Goal: Task Accomplishment & Management: Complete application form

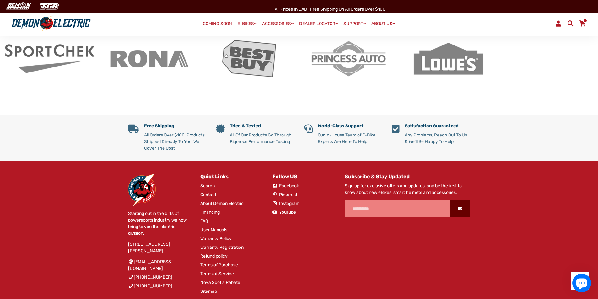
scroll to position [1194, 0]
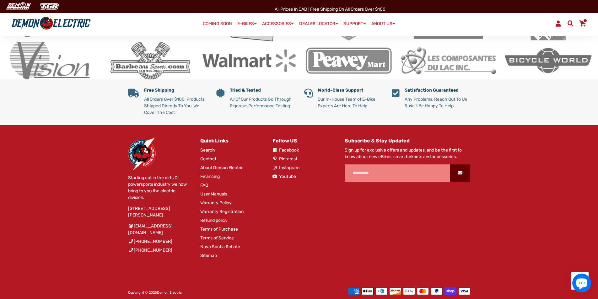
click at [227, 200] on link "Warranty Policy" at bounding box center [215, 203] width 31 height 7
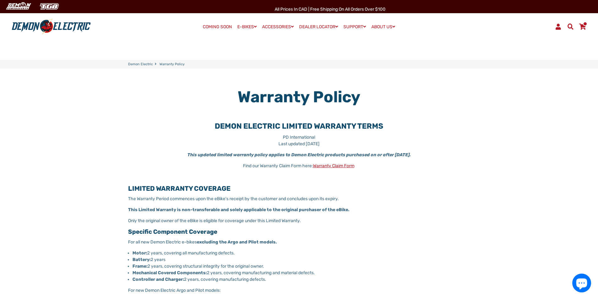
click at [323, 167] on link "Warranty Claim Form" at bounding box center [333, 165] width 41 height 5
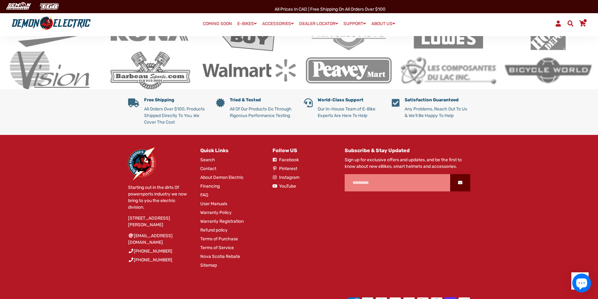
scroll to position [1194, 0]
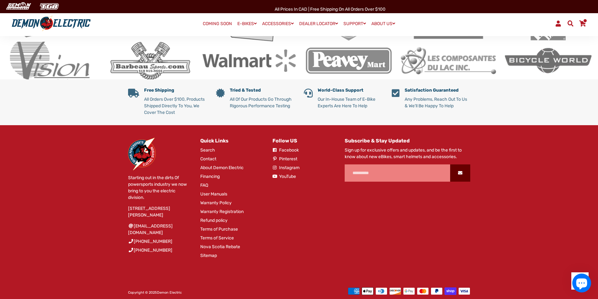
click at [222, 208] on link "Warranty Registration" at bounding box center [221, 211] width 43 height 7
